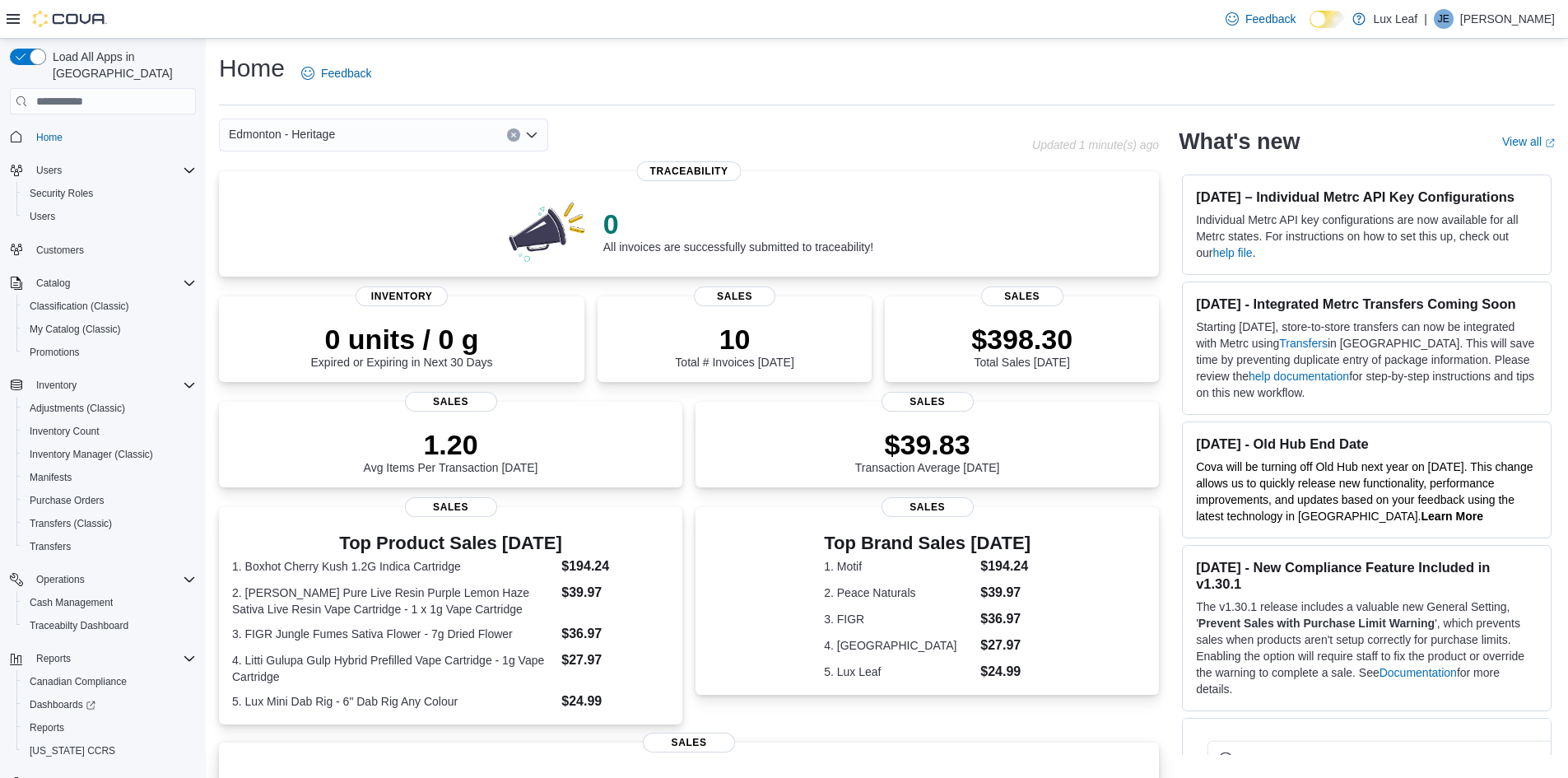
scroll to position [82, 0]
